Goal: Leave review/rating: Leave review/rating

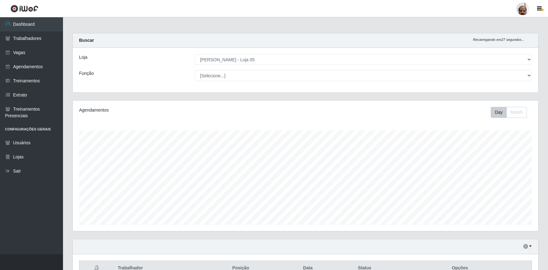
select select "252"
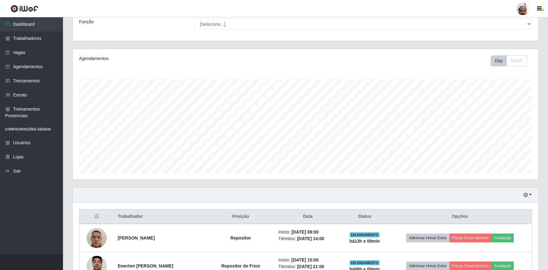
scroll to position [143, 0]
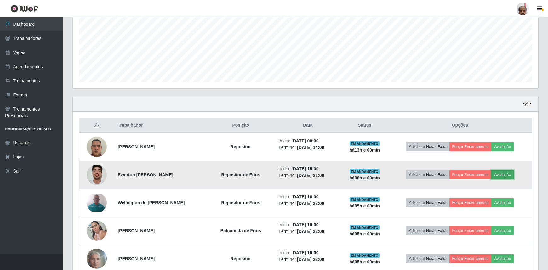
click at [501, 174] on button "Avaliação" at bounding box center [502, 175] width 22 height 9
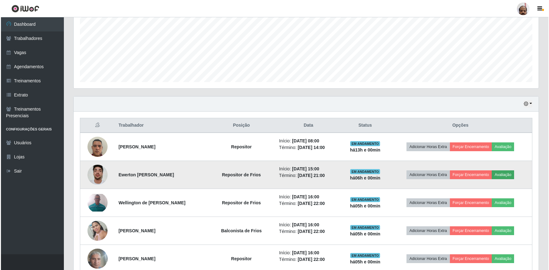
scroll to position [131, 462]
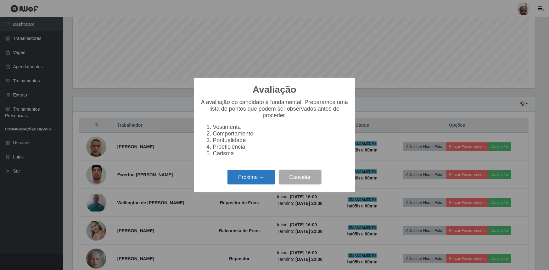
click at [252, 178] on button "Próximo →" at bounding box center [252, 177] width 48 height 15
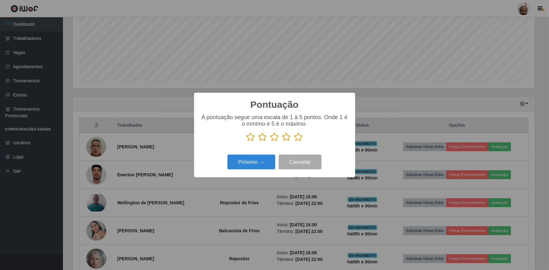
drag, startPoint x: 299, startPoint y: 138, endPoint x: 269, endPoint y: 155, distance: 34.1
click at [299, 138] on icon at bounding box center [298, 136] width 9 height 9
click at [294, 142] on input "radio" at bounding box center [294, 142] width 0 height 0
click at [254, 166] on button "Próximo →" at bounding box center [252, 162] width 48 height 15
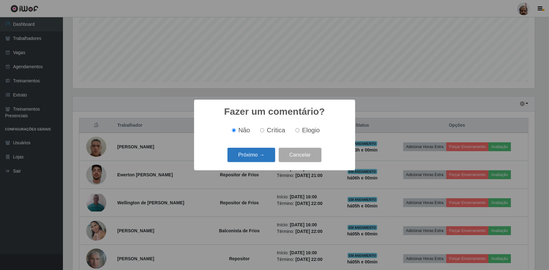
click at [257, 161] on button "Próximo →" at bounding box center [252, 155] width 48 height 15
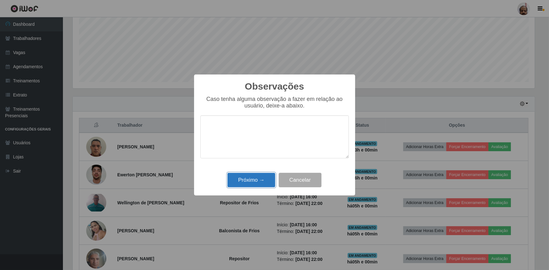
click at [258, 181] on button "Próximo →" at bounding box center [252, 180] width 48 height 15
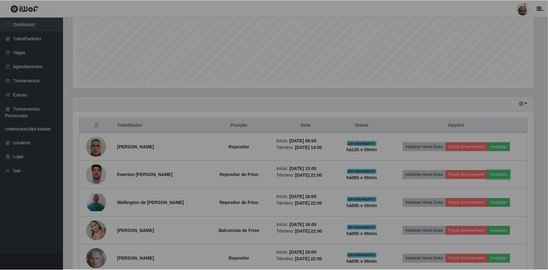
scroll to position [131, 465]
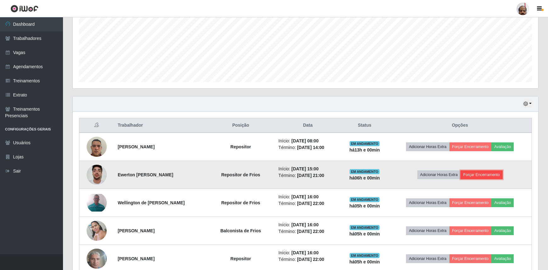
click at [470, 173] on button "Forçar Encerramento" at bounding box center [481, 175] width 42 height 9
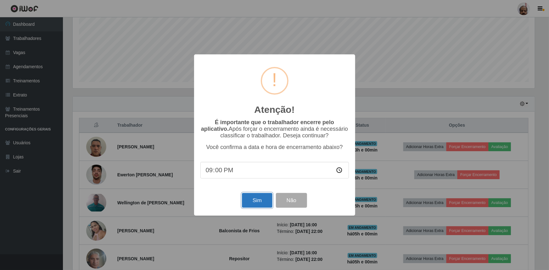
click at [256, 200] on button "Sim" at bounding box center [257, 200] width 31 height 15
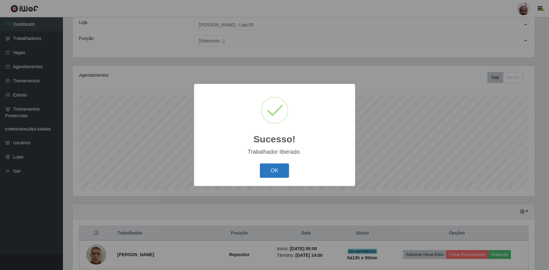
click at [273, 169] on button "OK" at bounding box center [274, 171] width 29 height 15
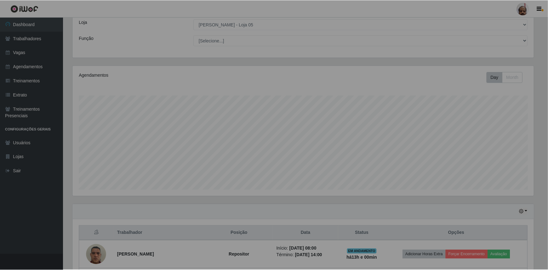
scroll to position [131, 465]
